Goal: Information Seeking & Learning: Learn about a topic

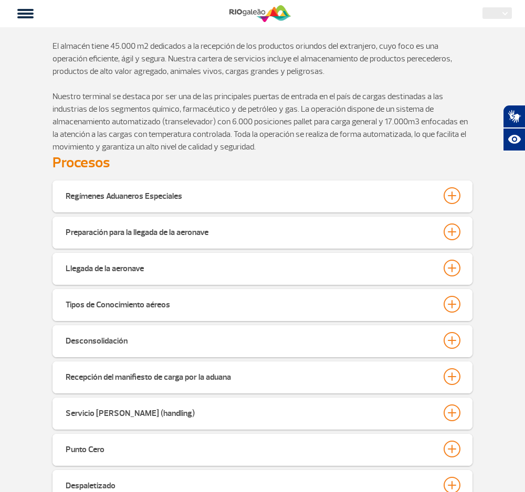
select select
drag, startPoint x: 111, startPoint y: 46, endPoint x: 151, endPoint y: 47, distance: 39.9
click at [151, 47] on p "El almacén tiene 45.000 m2 dedicados a la recepción de los productos oriundos d…" at bounding box center [262, 96] width 420 height 113
click at [155, 45] on p "El almacén tiene 45.000 m2 dedicados a la recepción de los productos oriundos d…" at bounding box center [262, 96] width 420 height 113
click at [188, 47] on p "El almacén tiene 45.000 m2 dedicados a la recepción de los productos oriundos d…" at bounding box center [262, 96] width 420 height 113
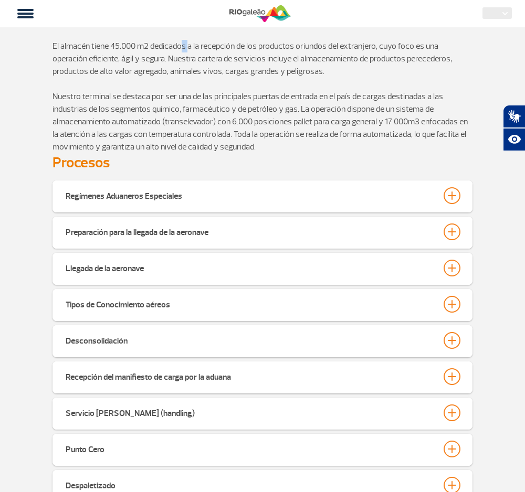
click at [188, 47] on p "El almacén tiene 45.000 m2 dedicados a la recepción de los productos oriundos d…" at bounding box center [262, 96] width 420 height 113
click at [187, 46] on p "El almacén tiene 45.000 m2 dedicados a la recepción de los productos oriundos d…" at bounding box center [262, 96] width 420 height 113
click at [184, 47] on p "El almacén tiene 45.000 m2 dedicados a la recepción de los productos oriundos d…" at bounding box center [262, 96] width 420 height 113
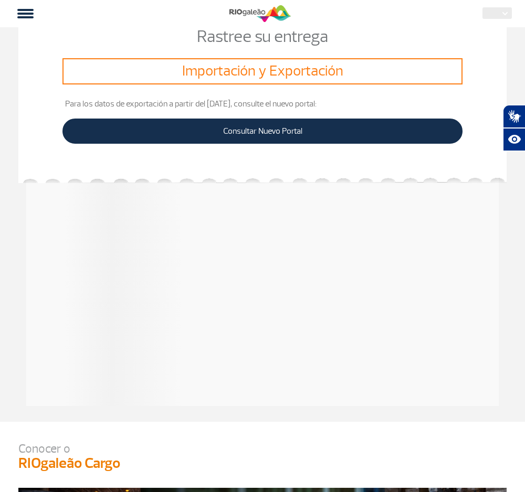
select select
